Goal: Check status: Check status

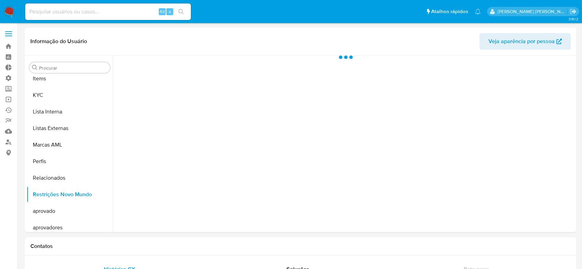
scroll to position [358, 0]
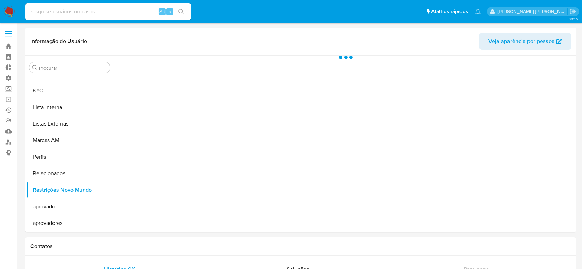
select select "10"
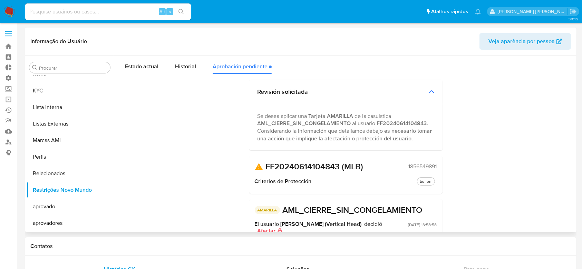
click at [428, 167] on span "1856549891" at bounding box center [423, 166] width 28 height 7
click at [69, 14] on input at bounding box center [108, 11] width 166 height 9
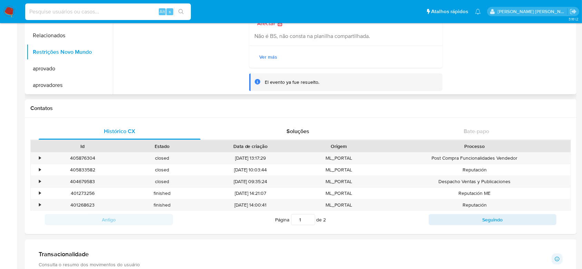
scroll to position [0, 0]
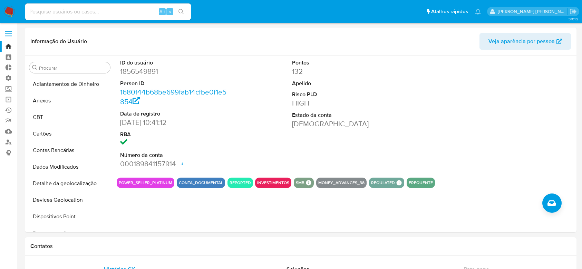
select select "10"
click at [63, 12] on input at bounding box center [108, 11] width 166 height 9
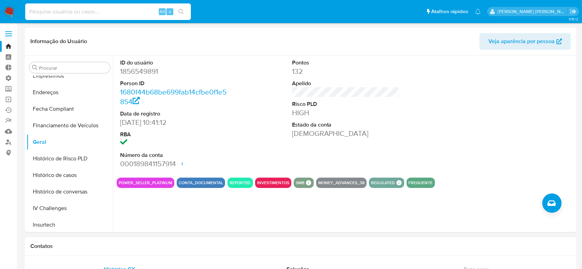
paste input "1856549891"
type input "1856549891"
click at [180, 14] on icon "search-icon" at bounding box center [181, 12] width 6 height 6
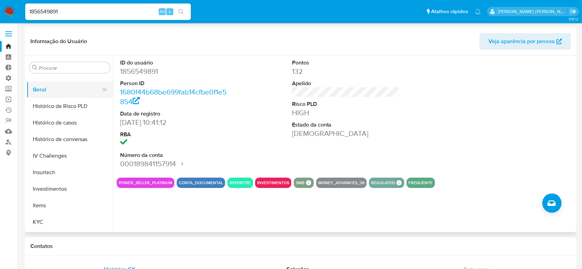
scroll to position [230, 0]
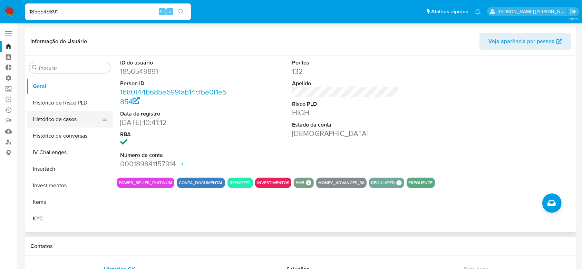
click at [65, 118] on button "Histórico de casos" at bounding box center [67, 119] width 81 height 17
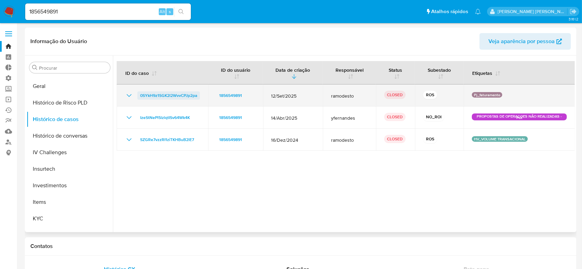
drag, startPoint x: 202, startPoint y: 96, endPoint x: 139, endPoint y: 93, distance: 62.5
click at [139, 93] on td "0SYkH9z1SGK2l2WvvCPJp2pa" at bounding box center [162, 96] width 91 height 22
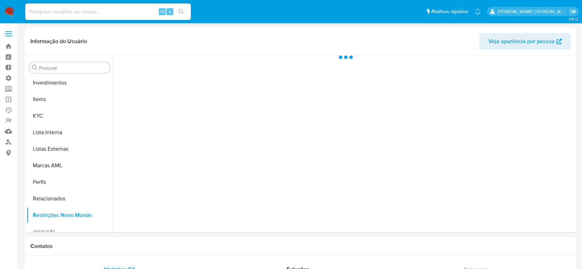
scroll to position [358, 0]
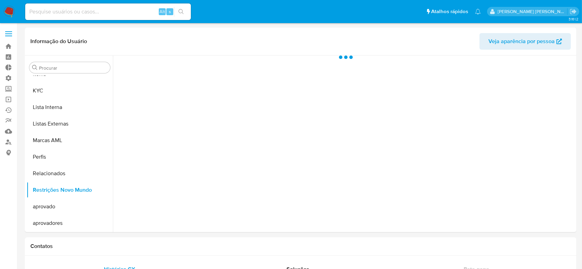
select select "10"
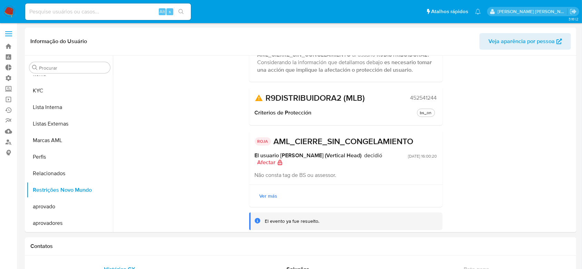
scroll to position [70, 0]
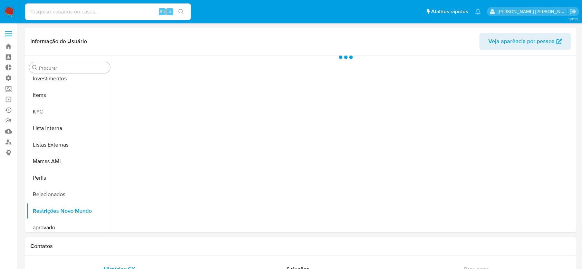
scroll to position [358, 0]
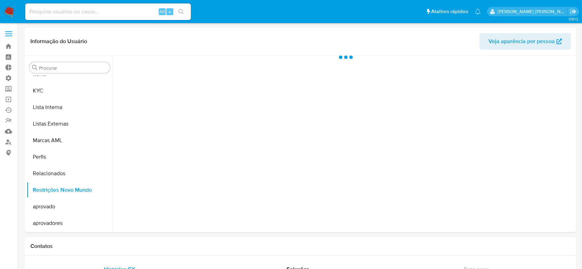
select select "10"
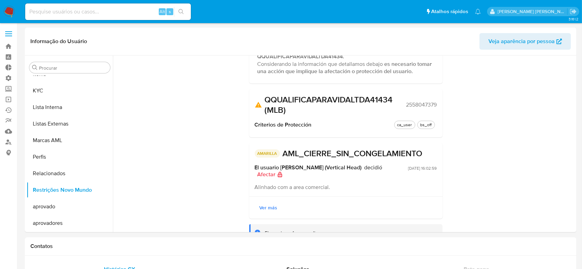
scroll to position [88, 0]
